Goal: Find specific page/section: Find specific page/section

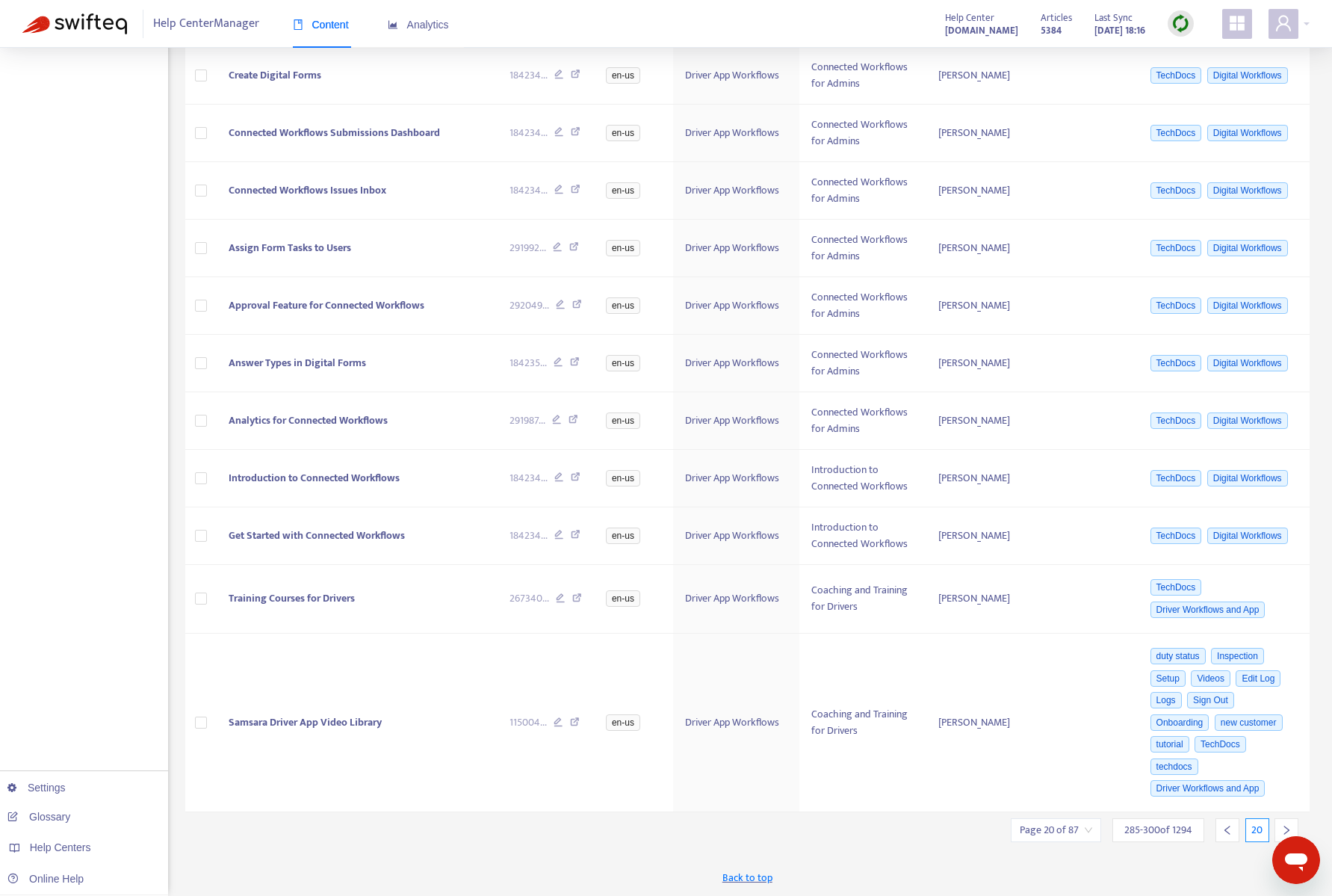
click at [1058, 829] on input "search" at bounding box center [1055, 830] width 72 height 23
drag, startPoint x: 1205, startPoint y: 752, endPoint x: 1135, endPoint y: 752, distance: 70.0
click at [1135, 752] on div "Jump to Page **" at bounding box center [1151, 756] width 278 height 30
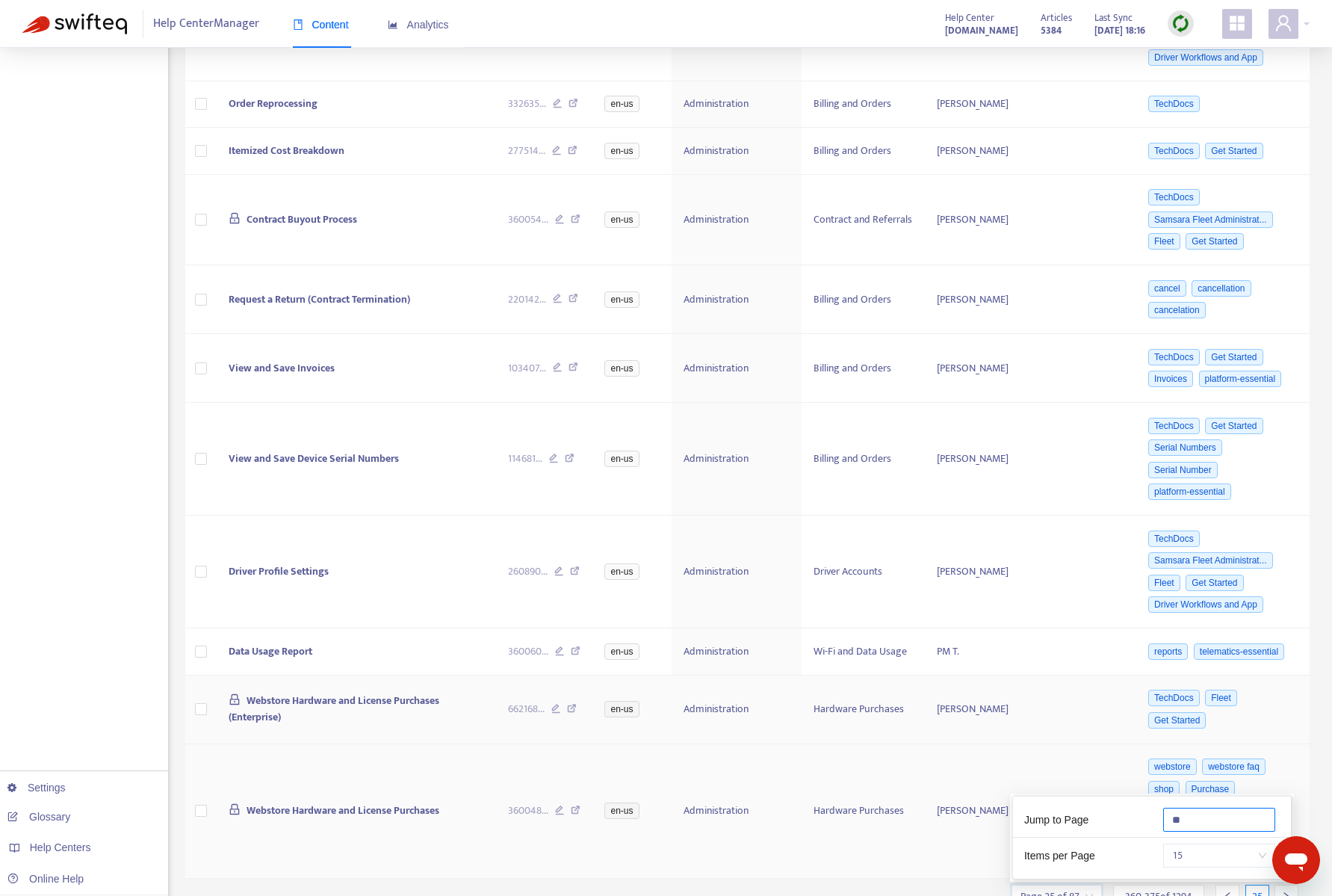
scroll to position [709, 0]
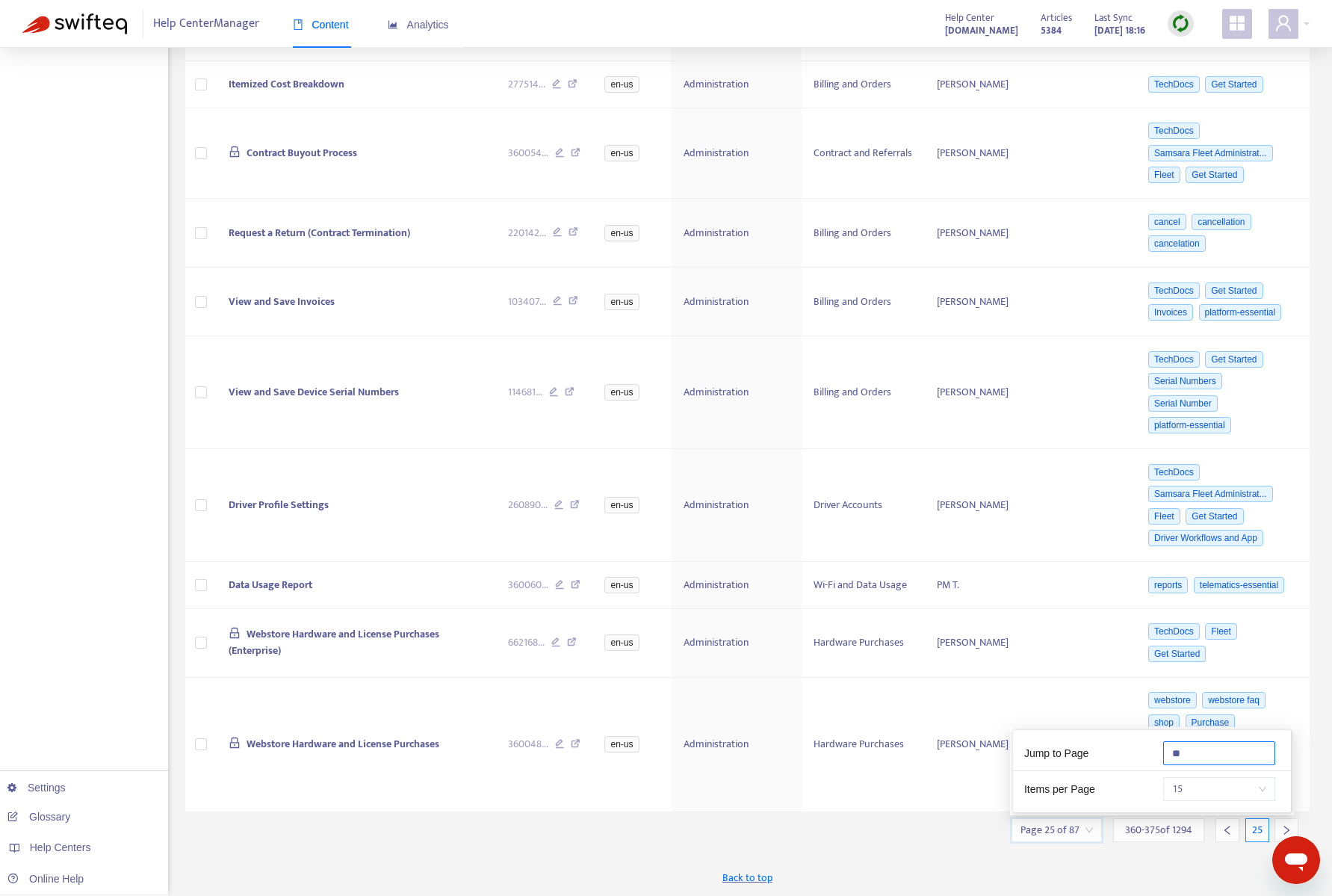
click at [1235, 793] on span "15" at bounding box center [1219, 789] width 94 height 23
click at [1148, 795] on div "50" at bounding box center [1133, 803] width 260 height 17
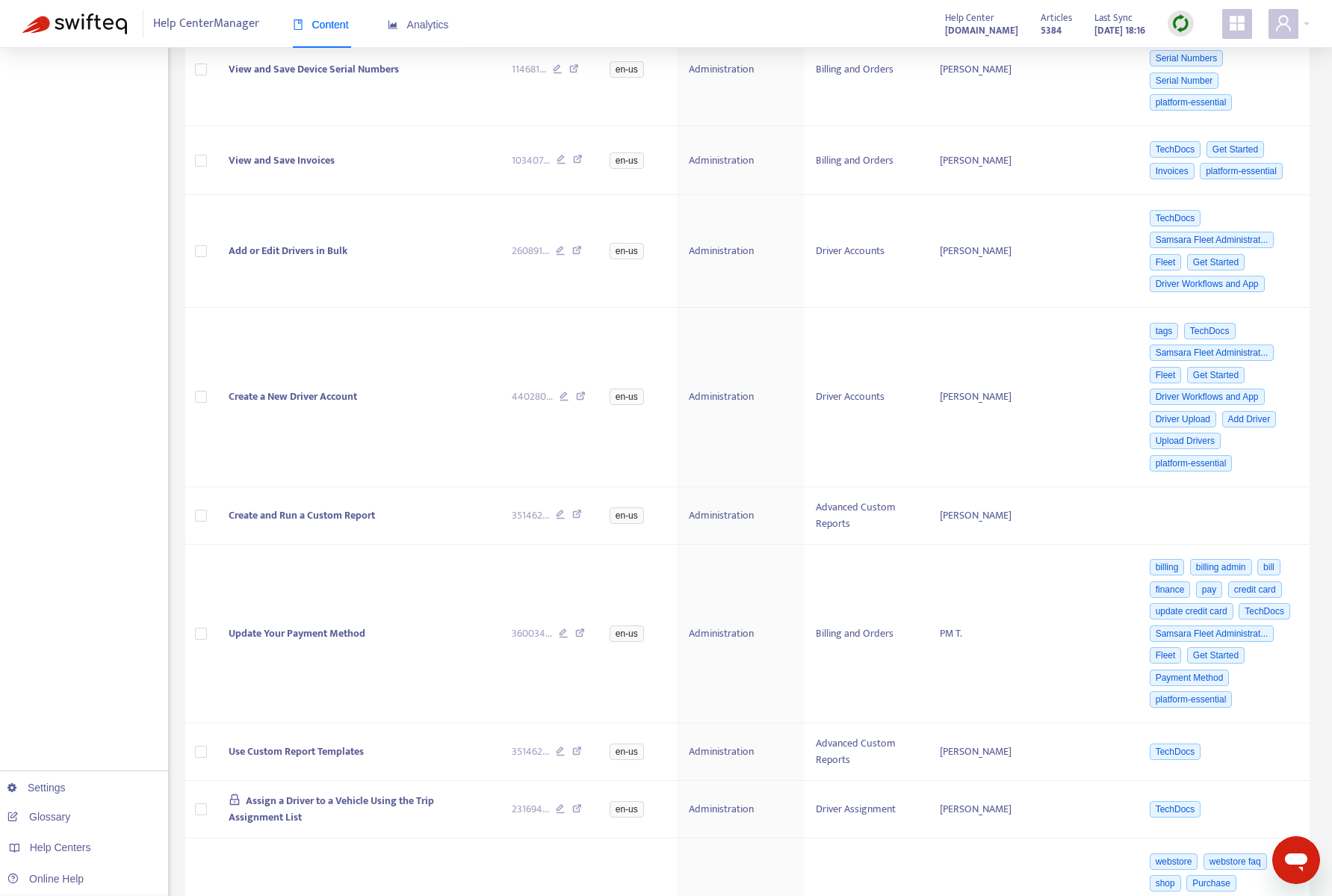
scroll to position [4027, 0]
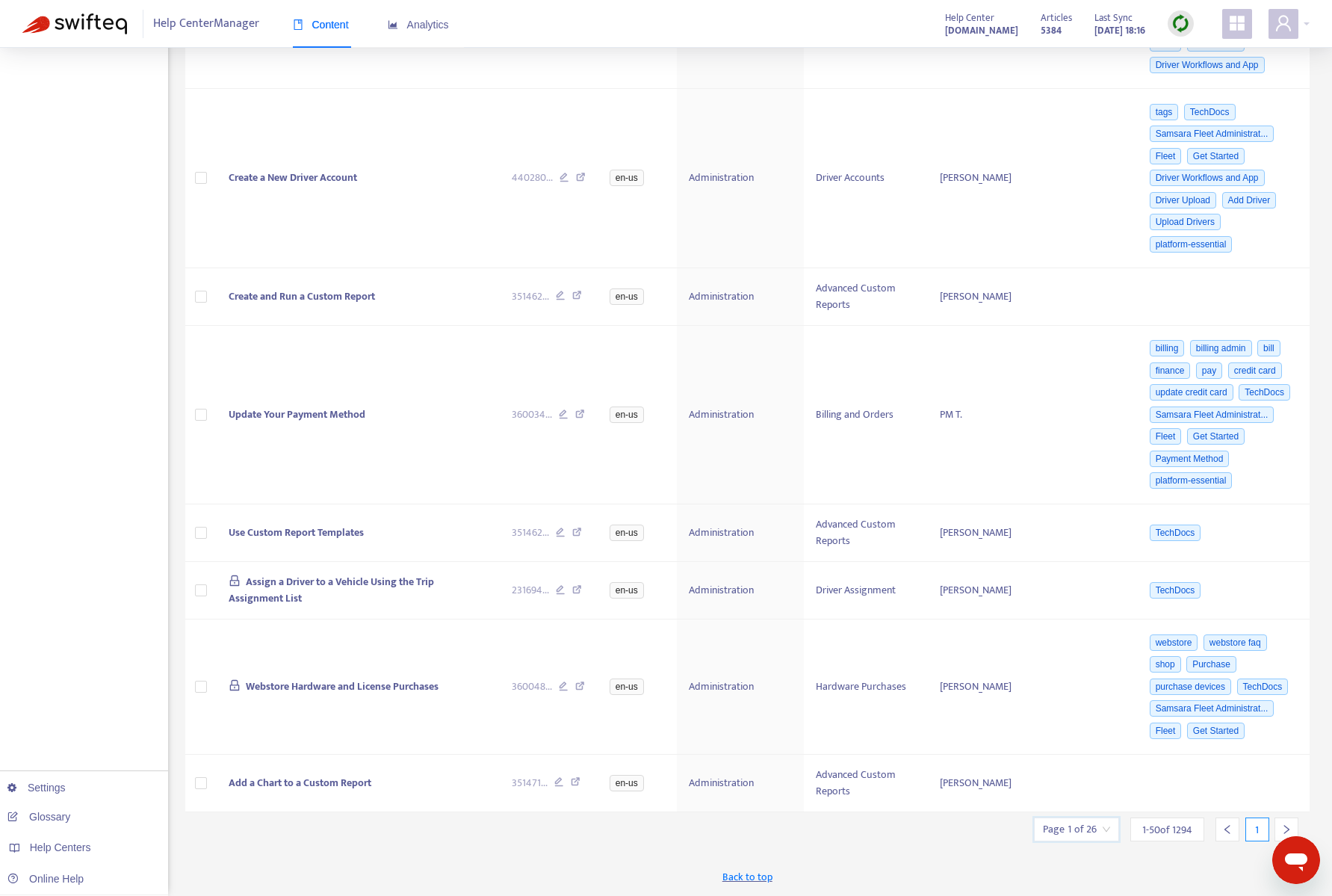
click at [1081, 831] on input "search" at bounding box center [1076, 829] width 67 height 23
drag, startPoint x: 1215, startPoint y: 752, endPoint x: 1138, endPoint y: 751, distance: 77.0
click at [1139, 752] on div "Jump to Page **" at bounding box center [1174, 755] width 278 height 30
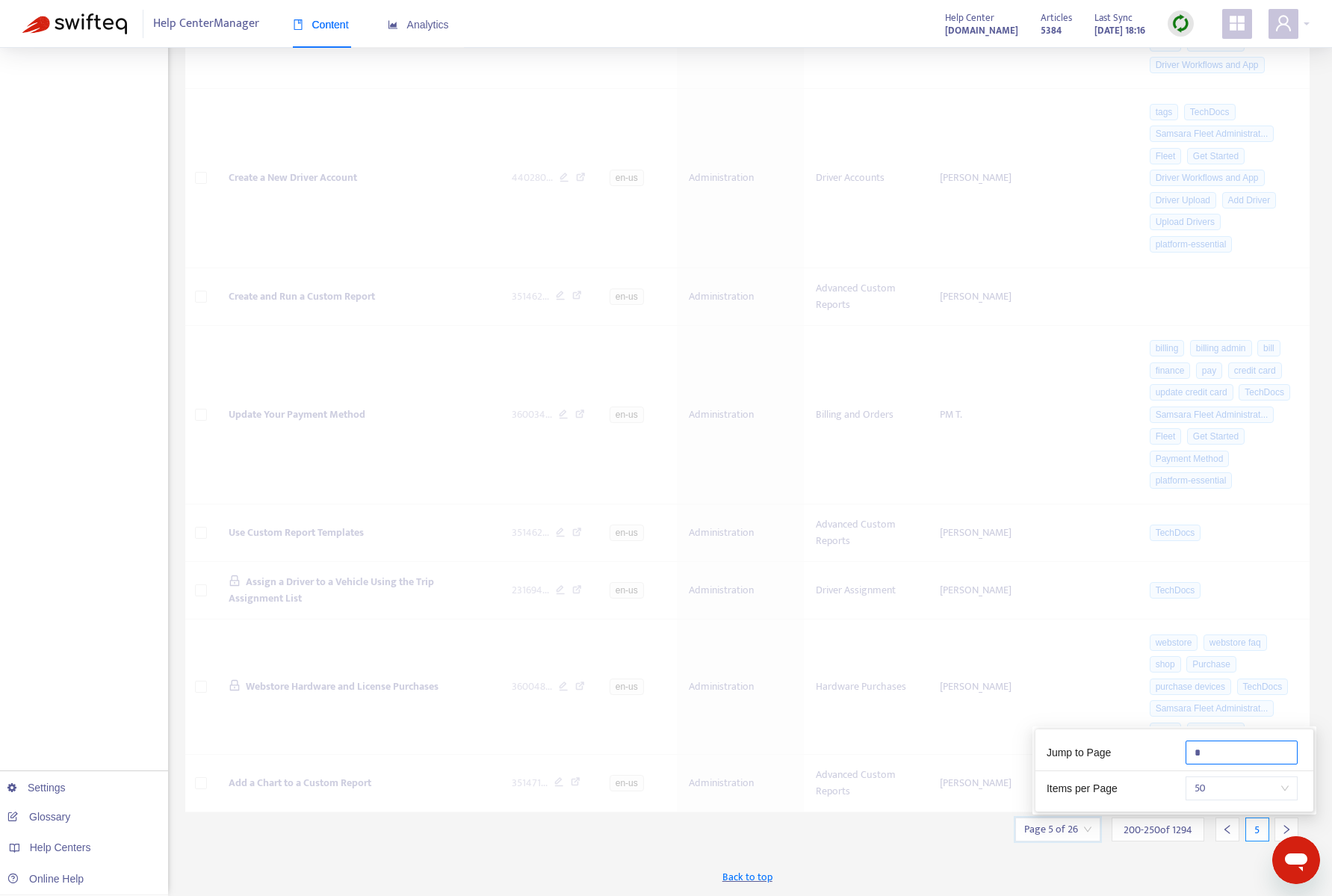
scroll to position [3574, 0]
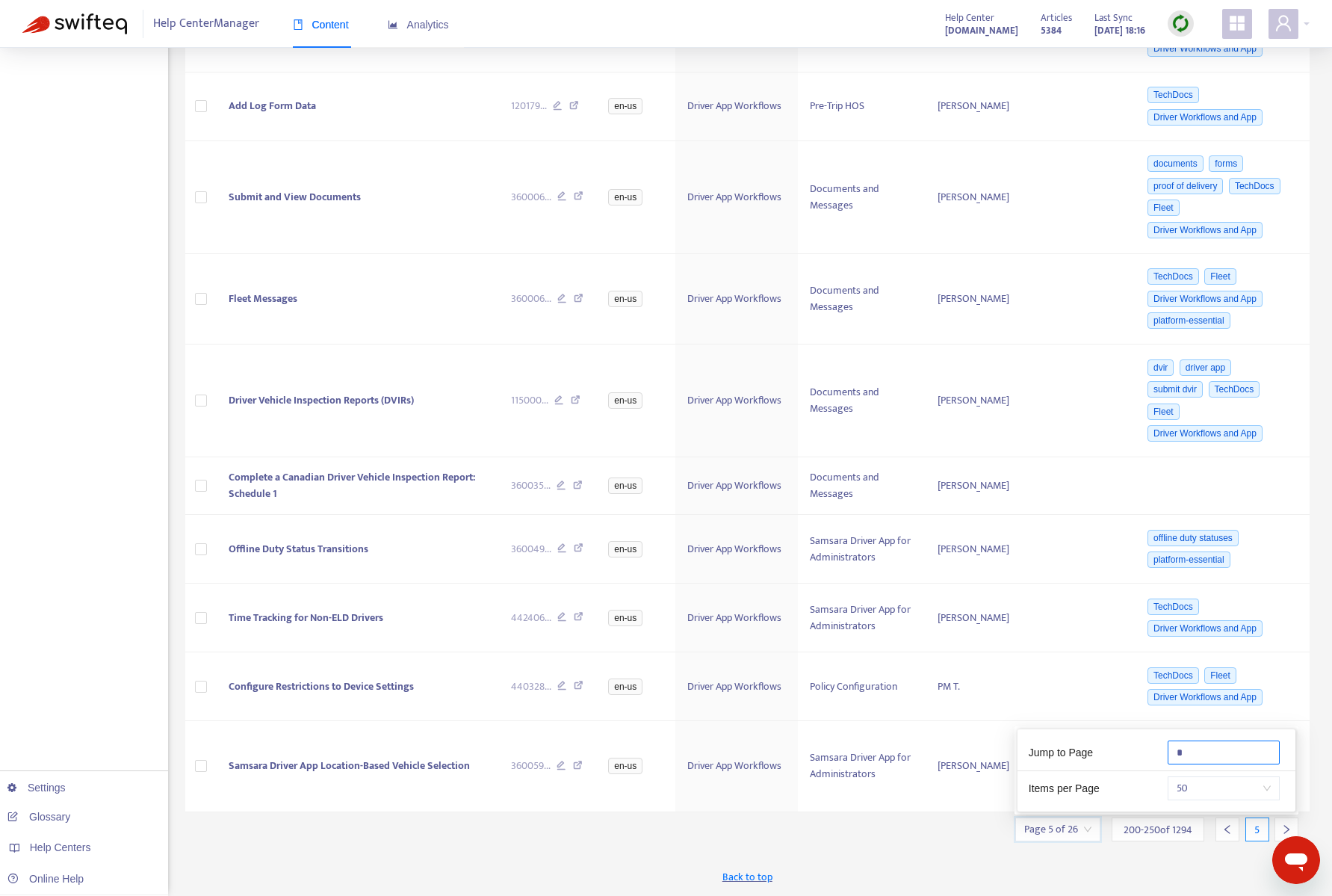
type input "*"
click at [1282, 824] on icon "right" at bounding box center [1287, 829] width 10 height 10
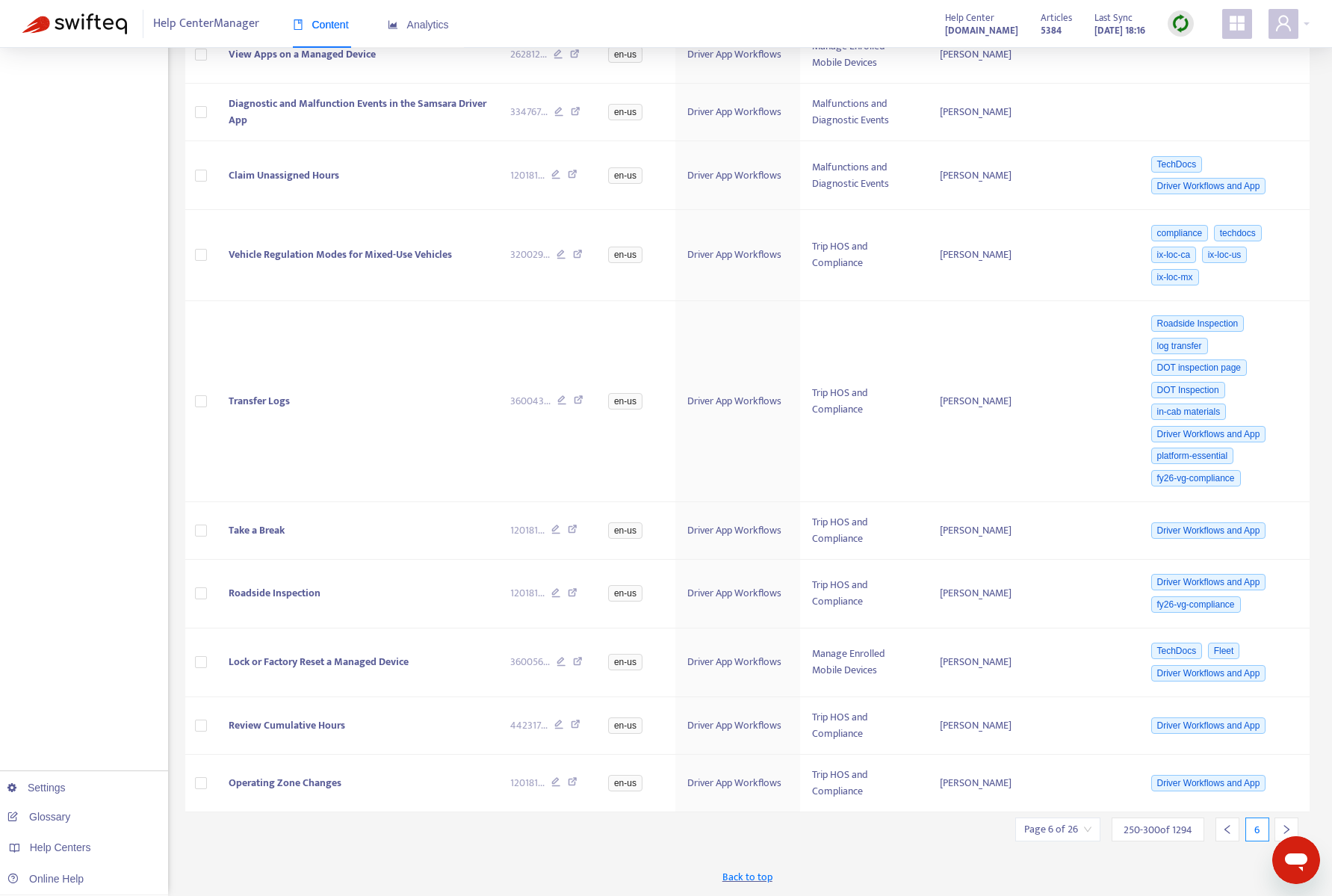
scroll to position [3200, 0]
click at [1282, 824] on icon "right" at bounding box center [1287, 829] width 10 height 10
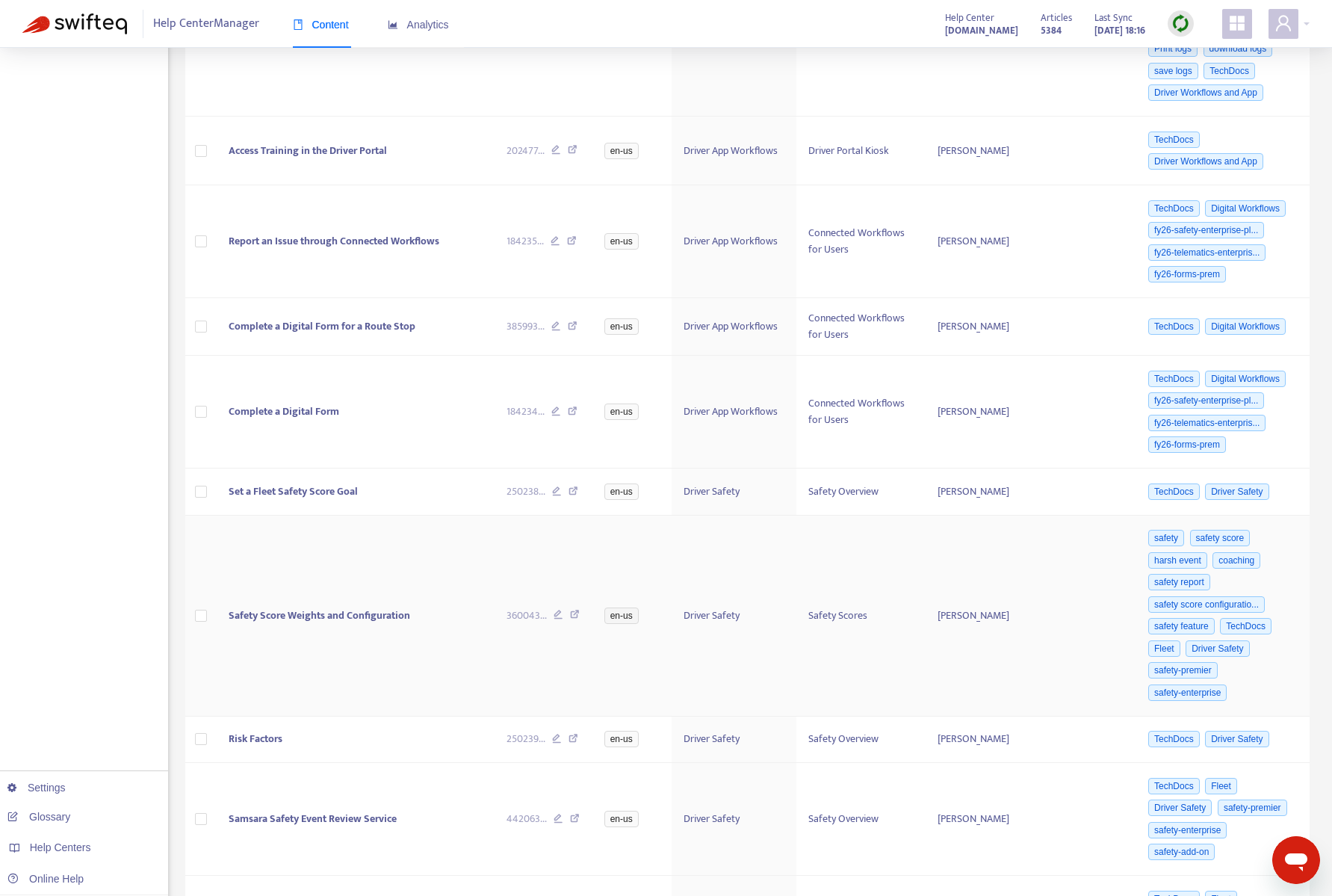
scroll to position [3840, 0]
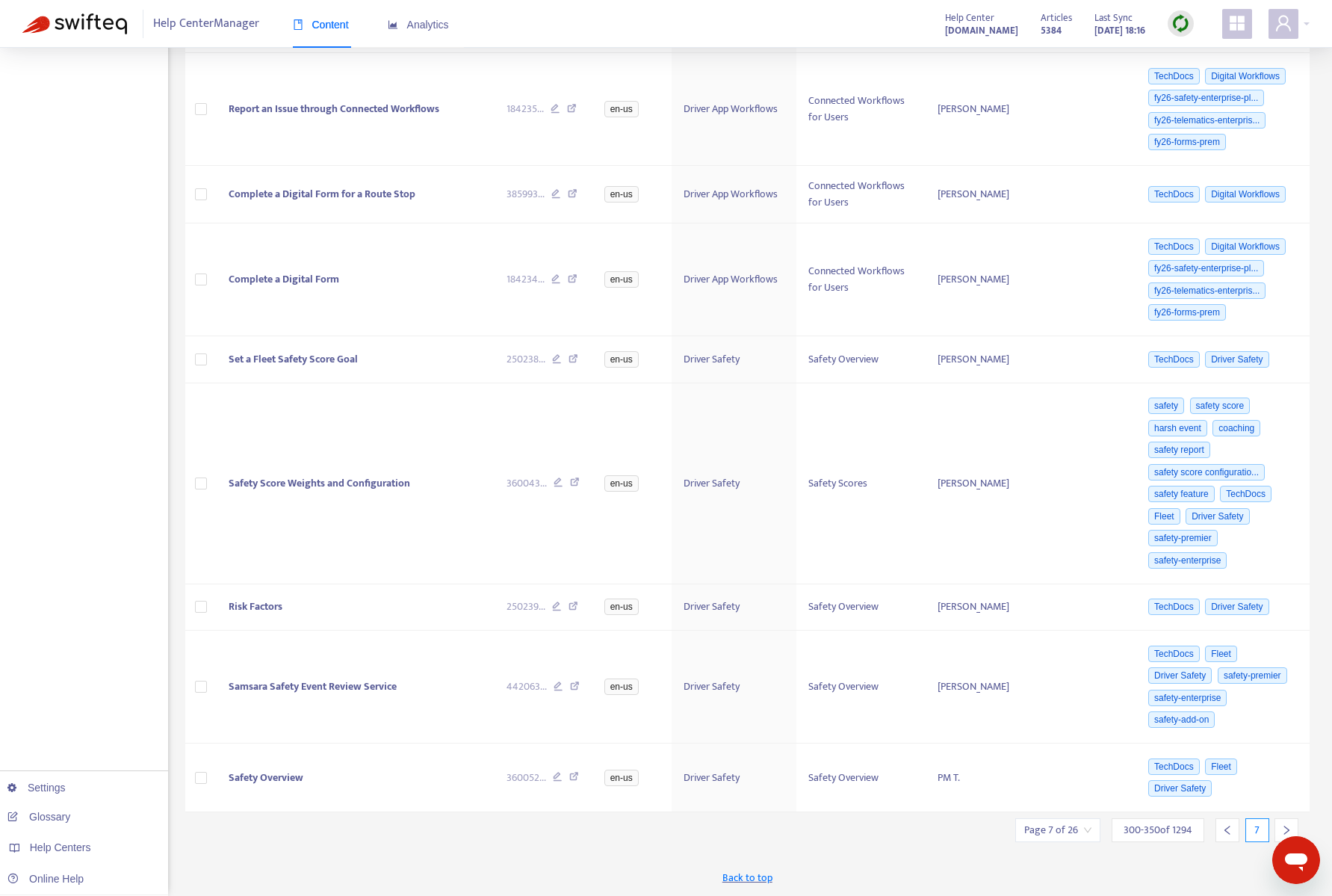
click at [1279, 830] on div at bounding box center [1286, 829] width 23 height 23
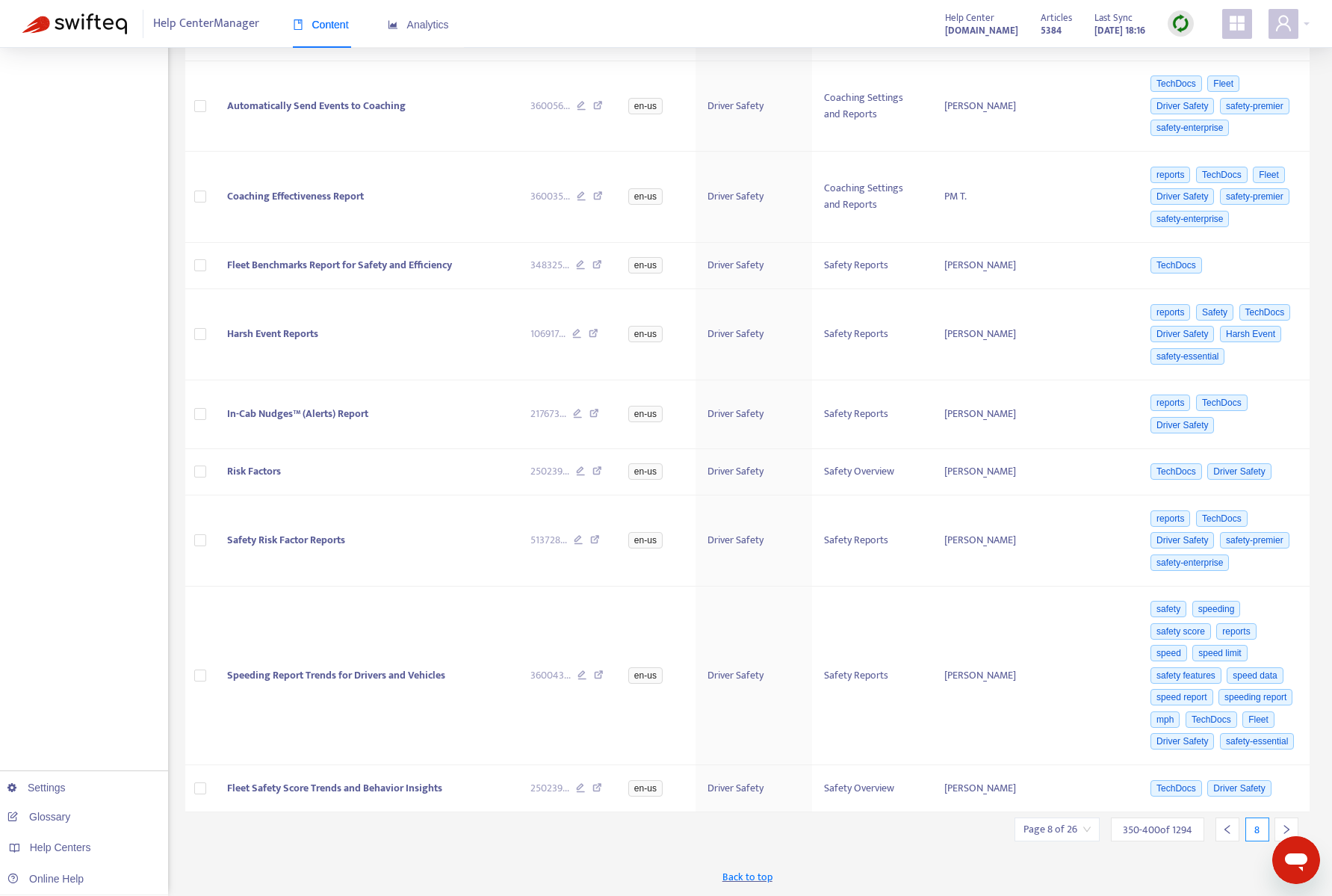
scroll to position [3752, 0]
click at [1282, 830] on icon "right" at bounding box center [1287, 829] width 10 height 10
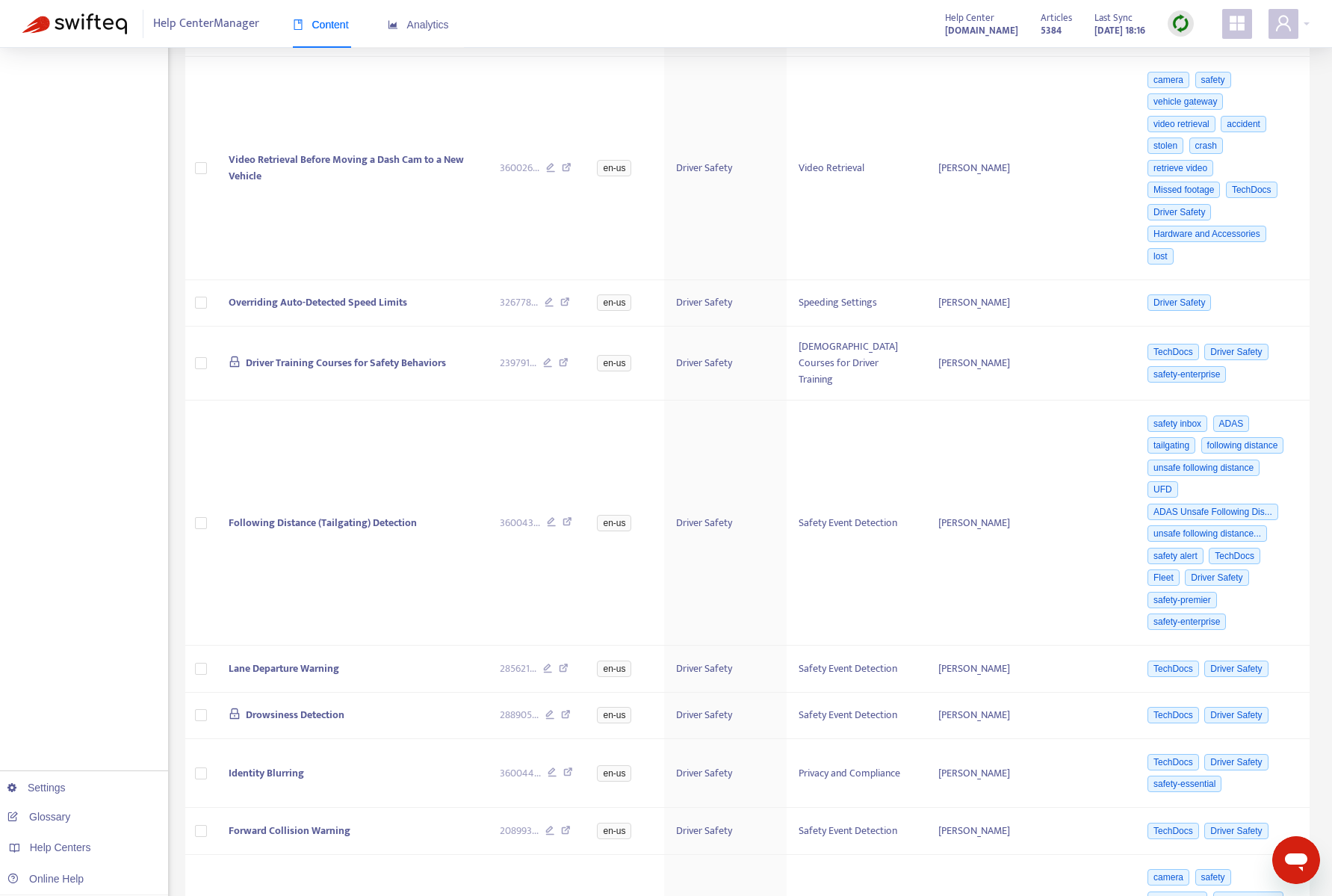
scroll to position [0, 0]
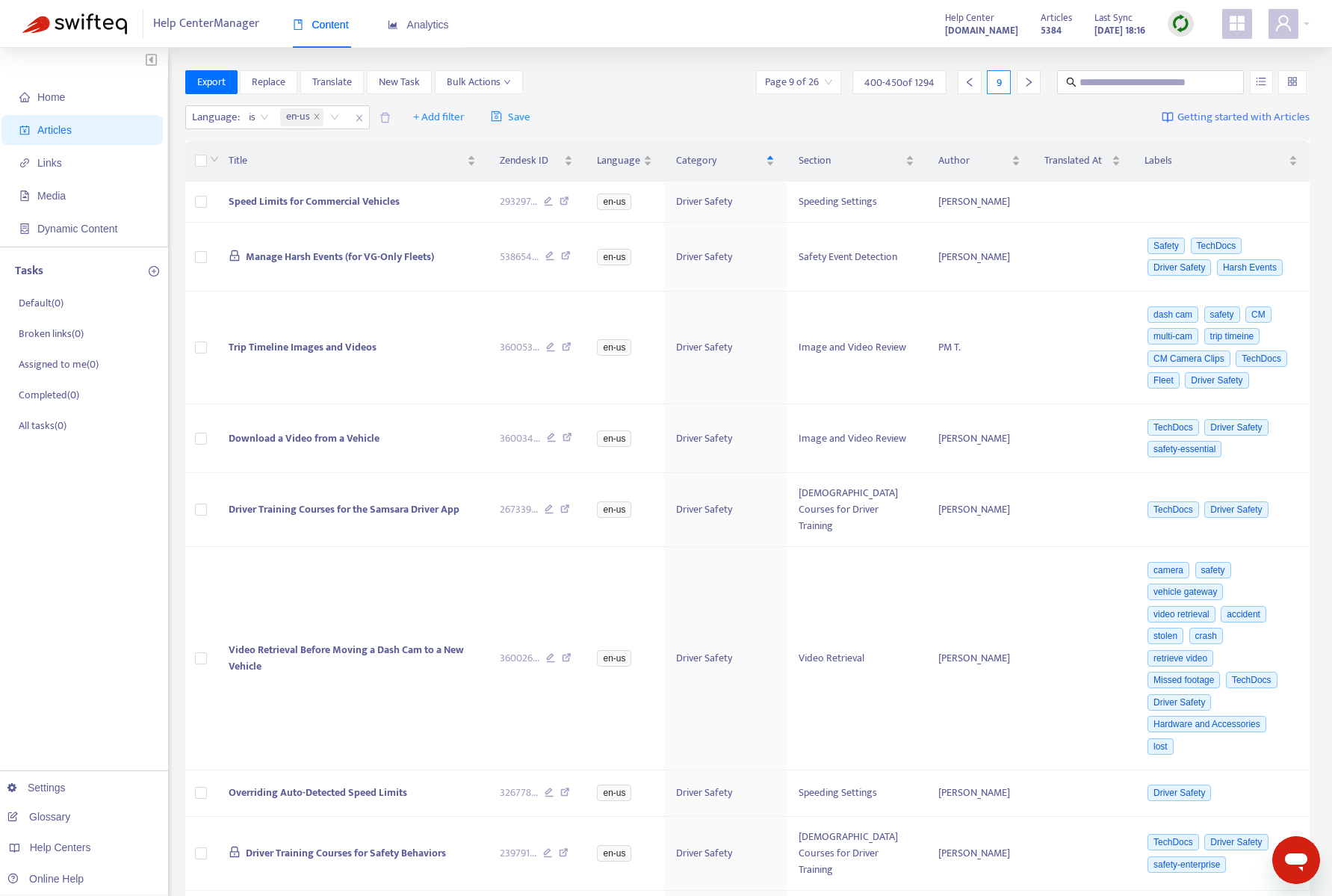
click at [1010, 124] on div "Language : is en-us + Add filter Save Getting started with Articles" at bounding box center [747, 117] width 1125 height 35
click at [1099, 74] on input "text" at bounding box center [1151, 82] width 144 height 17
type input "**********"
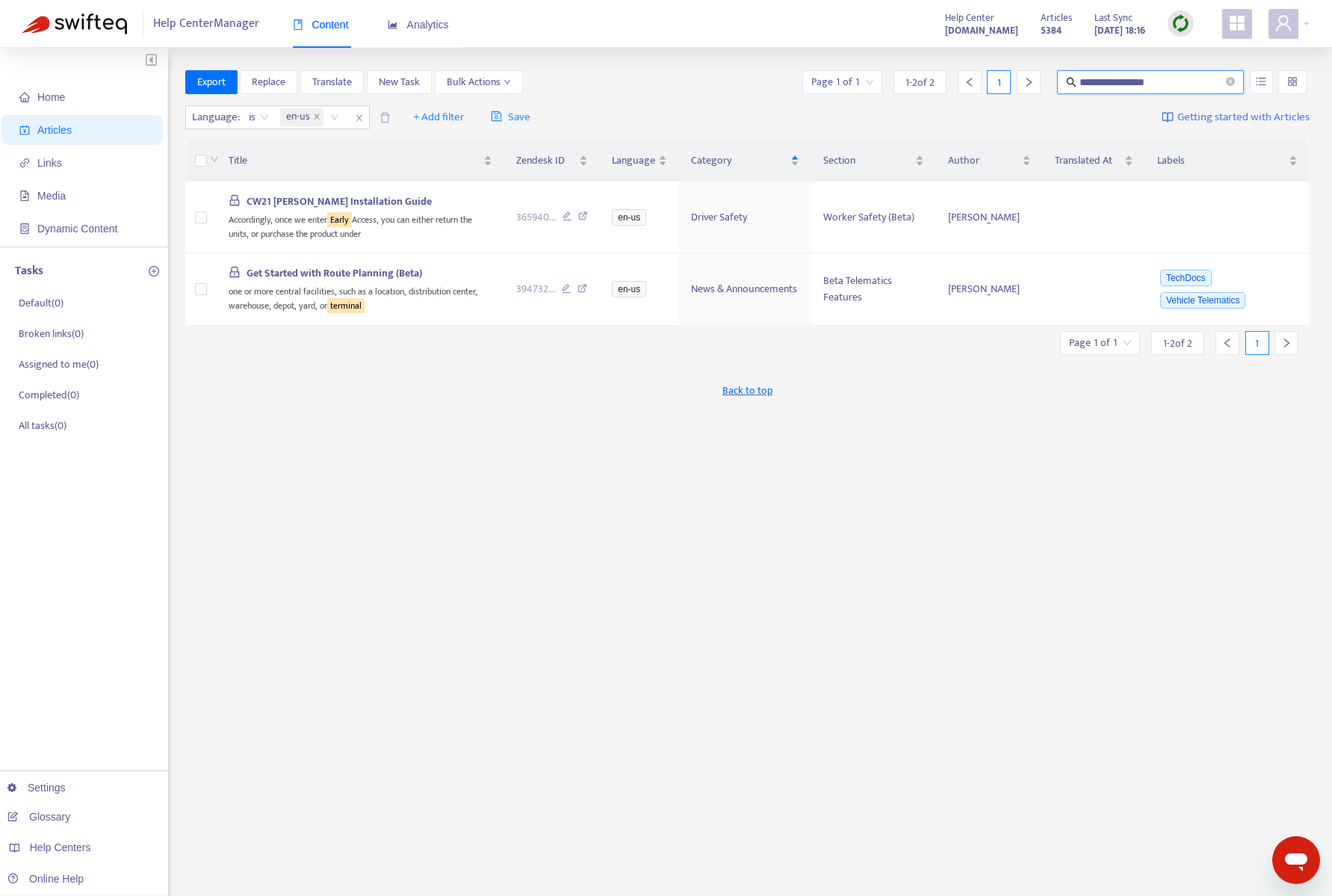
click at [957, 28] on strong "[DOMAIN_NAME]" at bounding box center [981, 30] width 73 height 17
click at [66, 786] on link "Settings" at bounding box center [37, 787] width 58 height 12
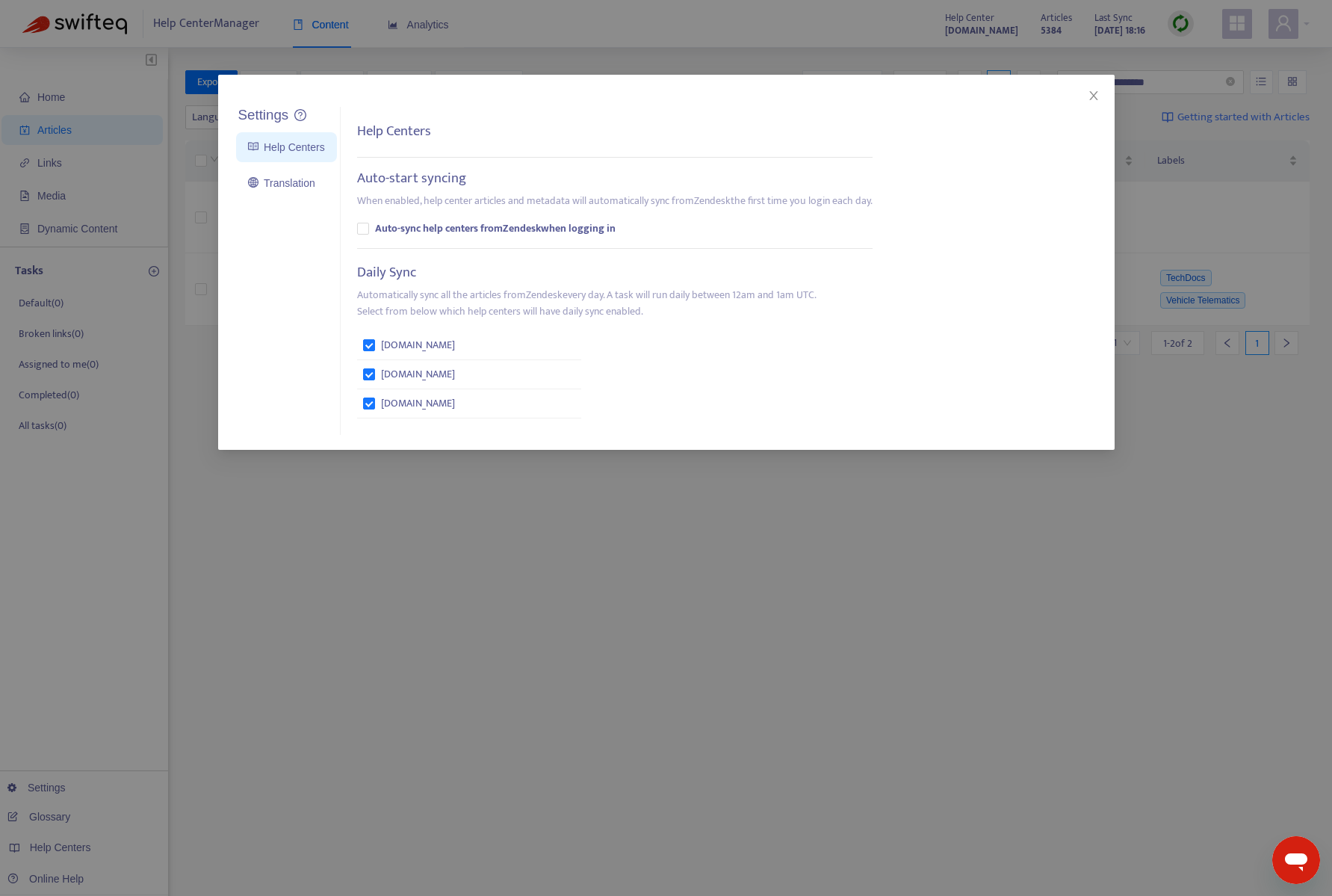
click at [194, 674] on div "Settings Help Centers Translation Settings Help Centers Auto-start syncing When…" at bounding box center [666, 448] width 1332 height 896
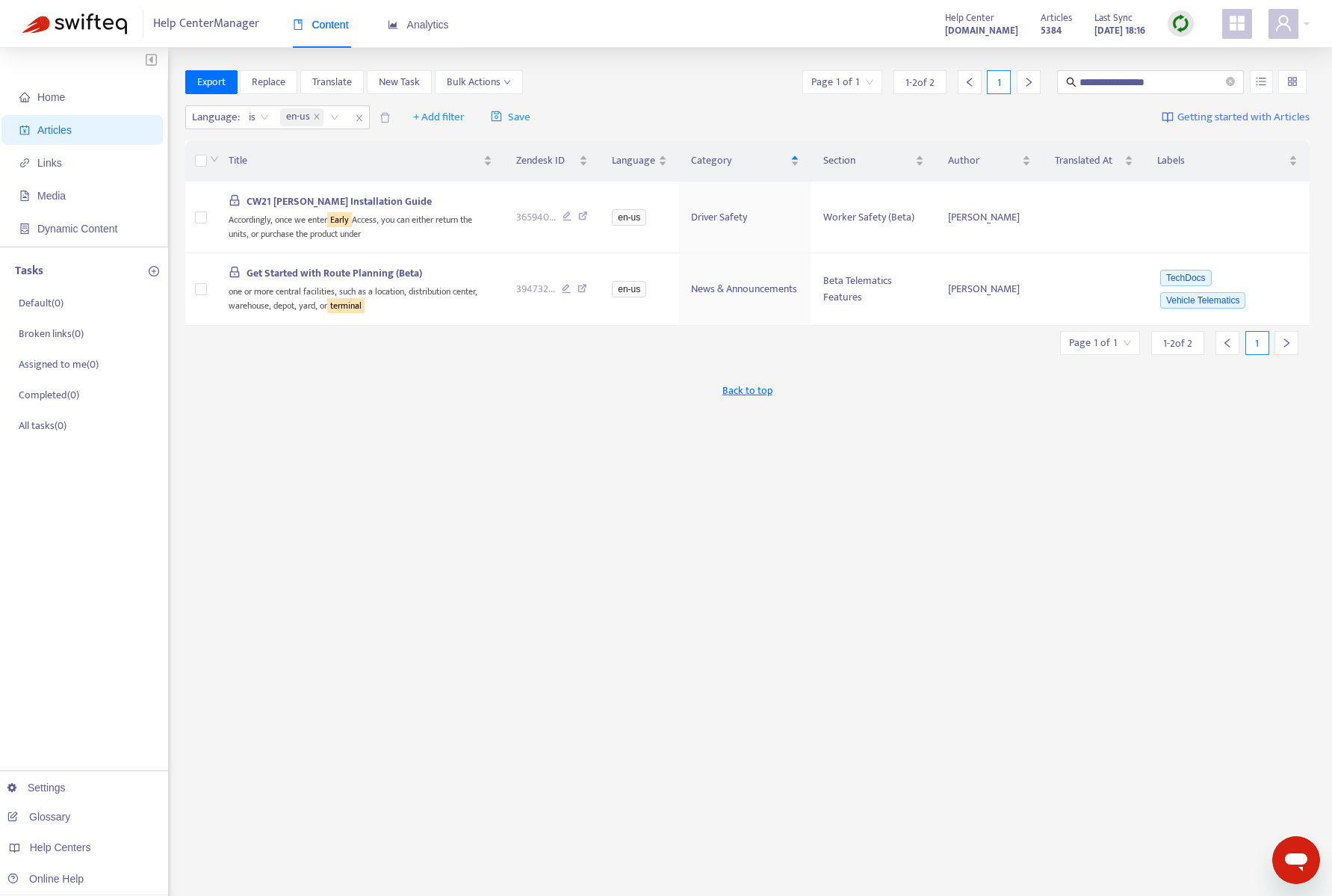
click at [151, 58] on img "button" at bounding box center [151, 59] width 11 height 13
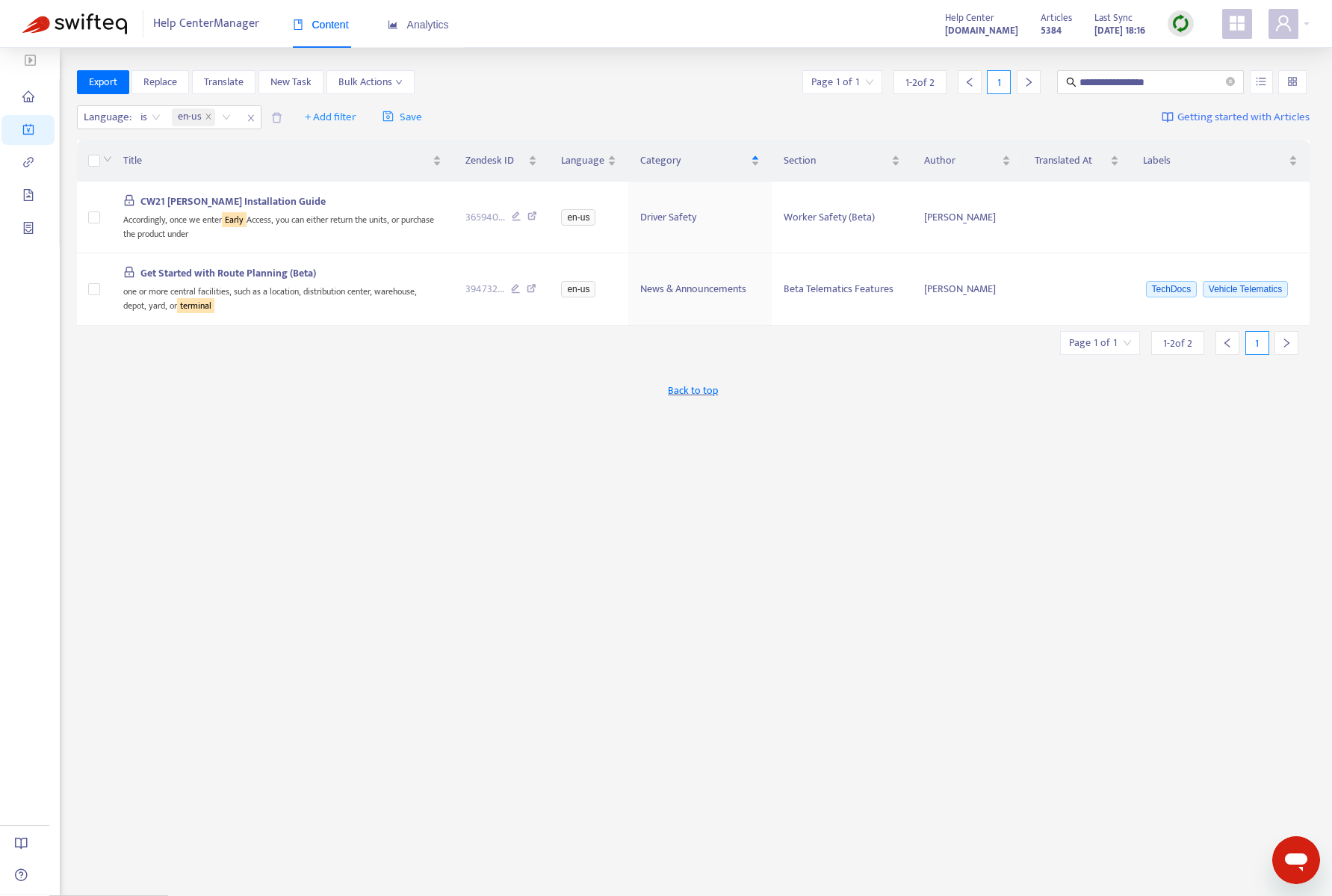
click at [32, 60] on img "button" at bounding box center [30, 60] width 11 height 13
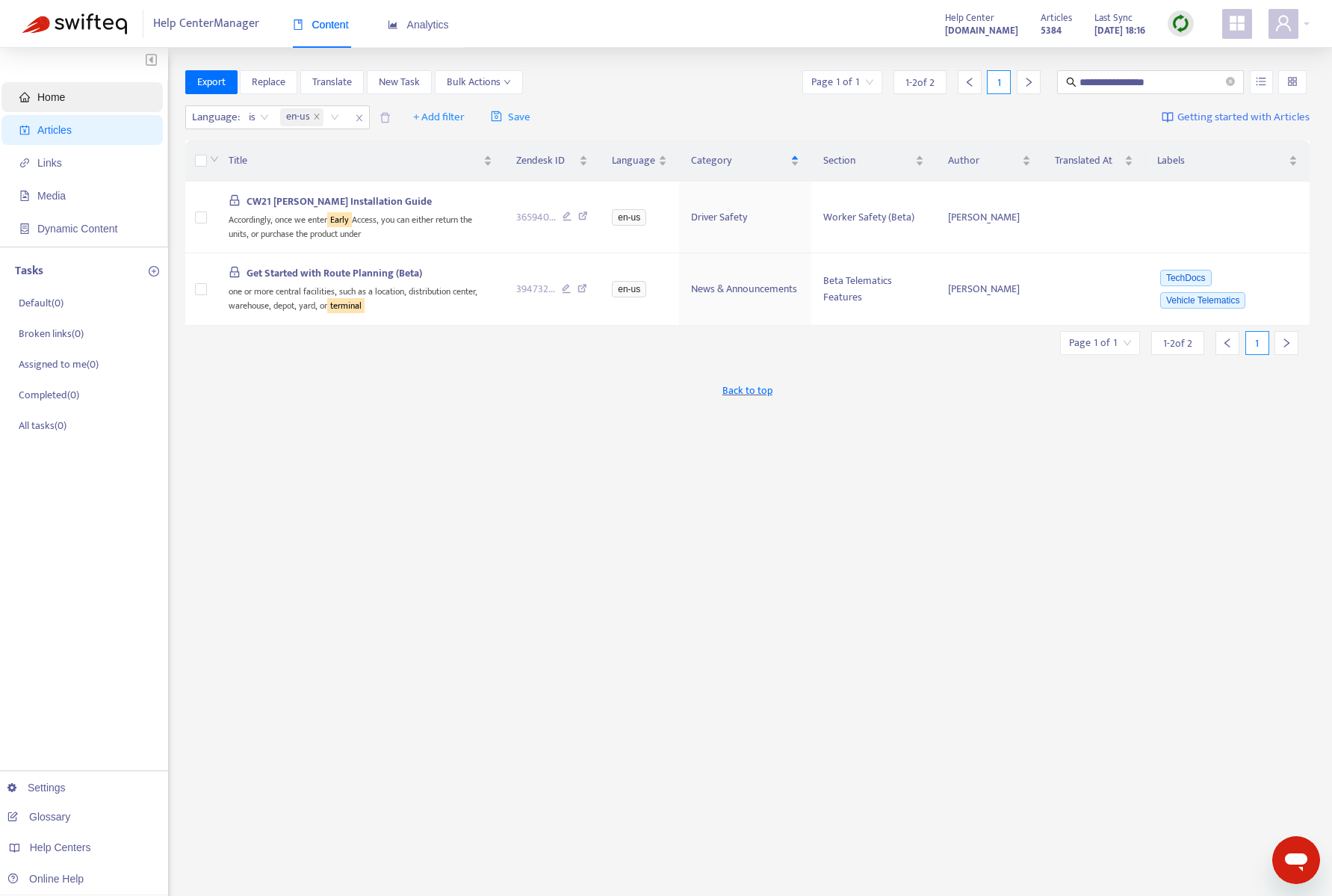
click at [47, 94] on span "Home" at bounding box center [51, 97] width 28 height 12
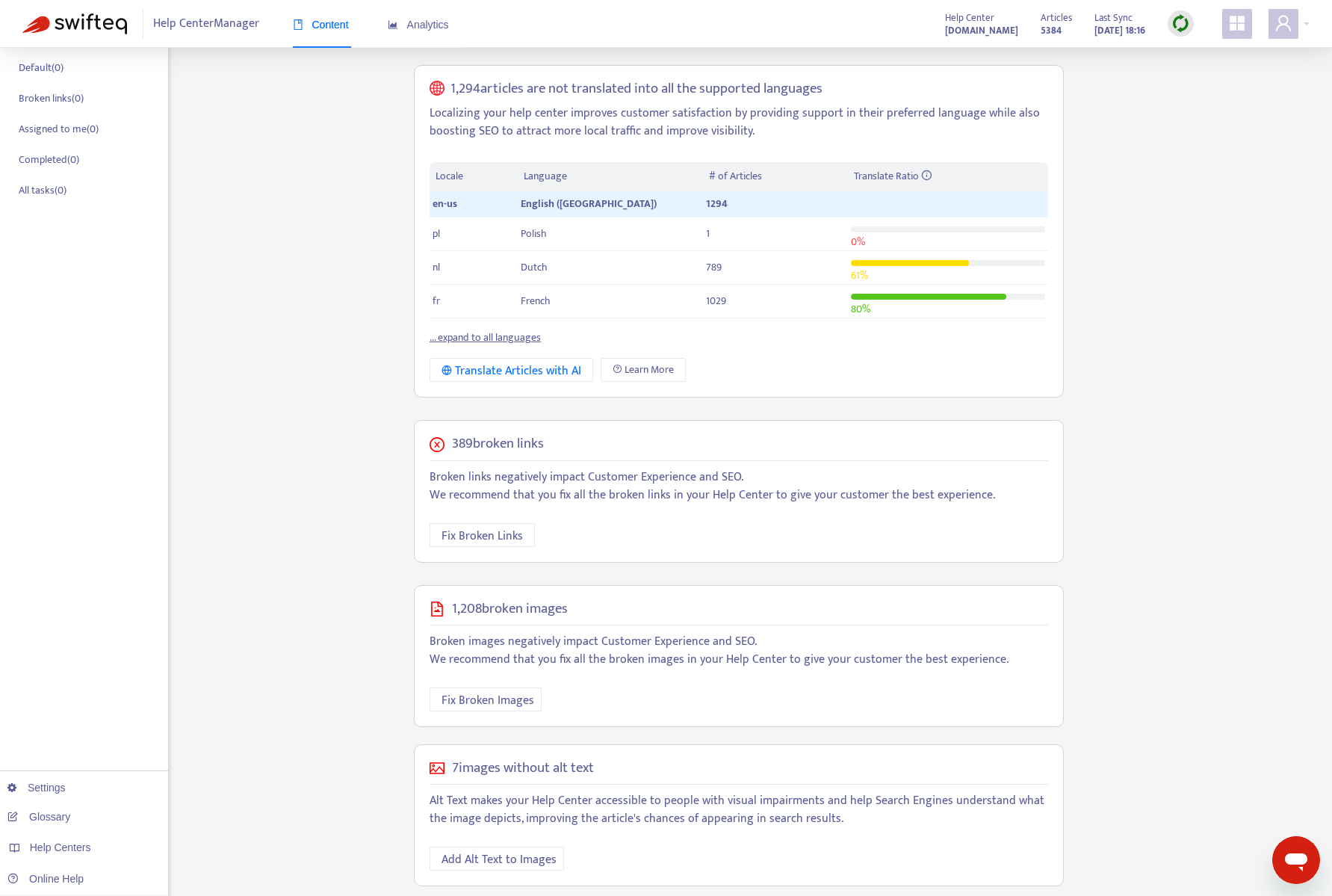
scroll to position [235, 0]
